Goal: Find specific page/section: Find specific page/section

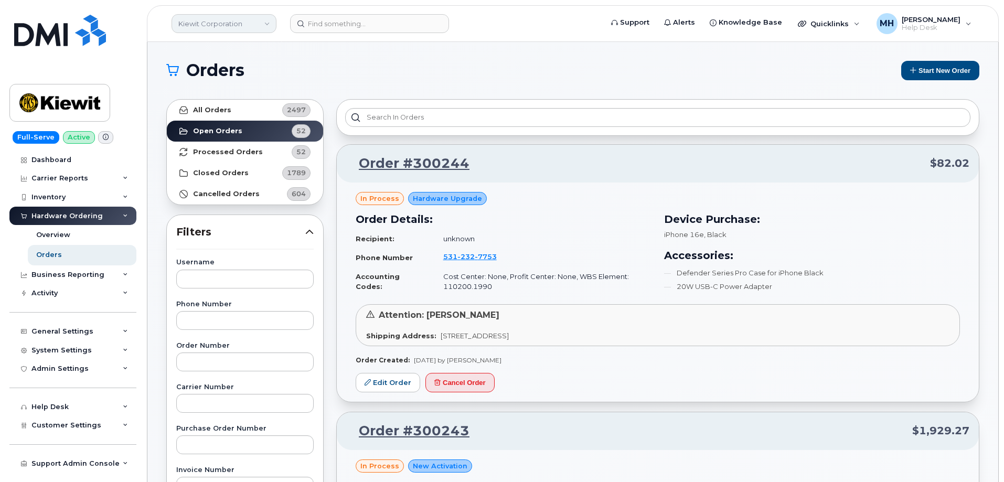
click at [232, 25] on link "Kiewit Corporation" at bounding box center [223, 23] width 105 height 19
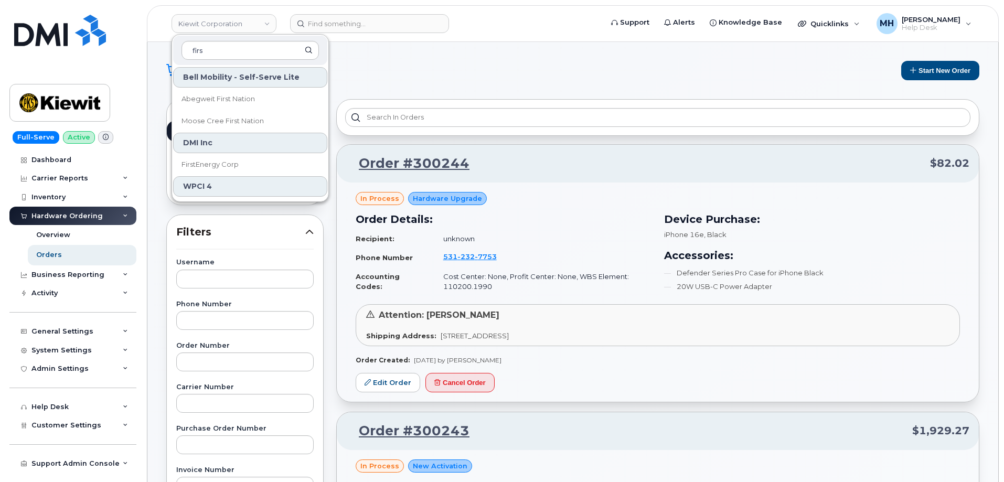
type input "firs"
drag, startPoint x: 224, startPoint y: 153, endPoint x: 220, endPoint y: 159, distance: 8.0
click at [220, 159] on div "Bell Mobility - Self-Serve Lite Abegweit First Nation Moose Cree First Nation D…" at bounding box center [250, 131] width 156 height 131
click at [220, 159] on span "FirstEnergy Corp" at bounding box center [209, 164] width 57 height 10
